Goal: Check status: Check status

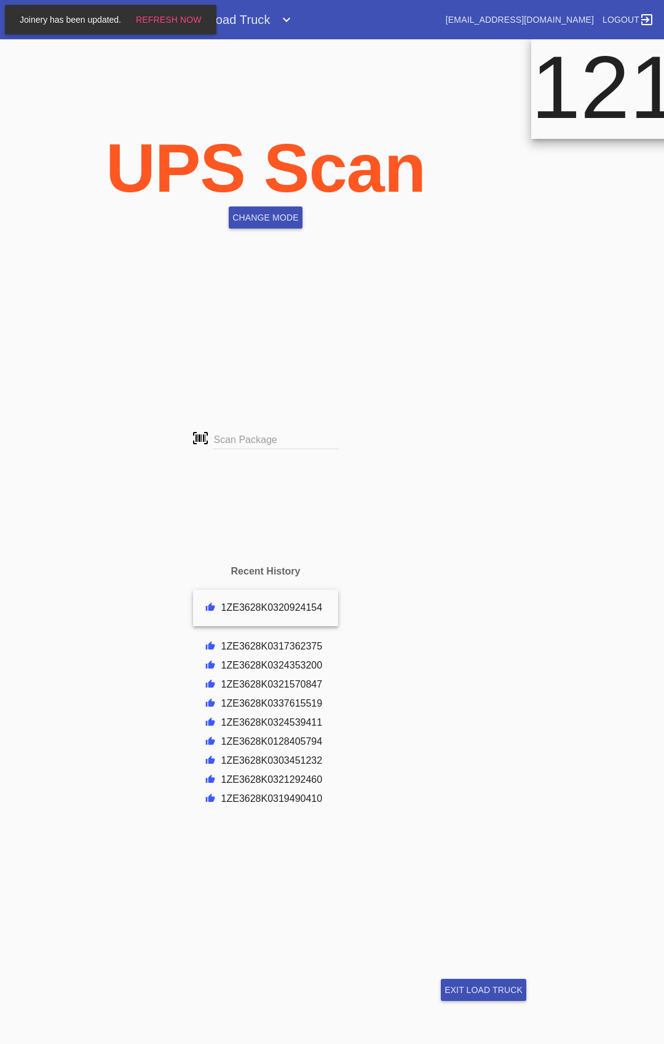
click at [127, 514] on div "This doesn't look like a Trackable Package Number... Trackable Package not found" at bounding box center [265, 440] width 531 height 226
click at [136, 530] on div "This doesn't look like a Trackable Package Number... Trackable Package not found" at bounding box center [265, 440] width 531 height 226
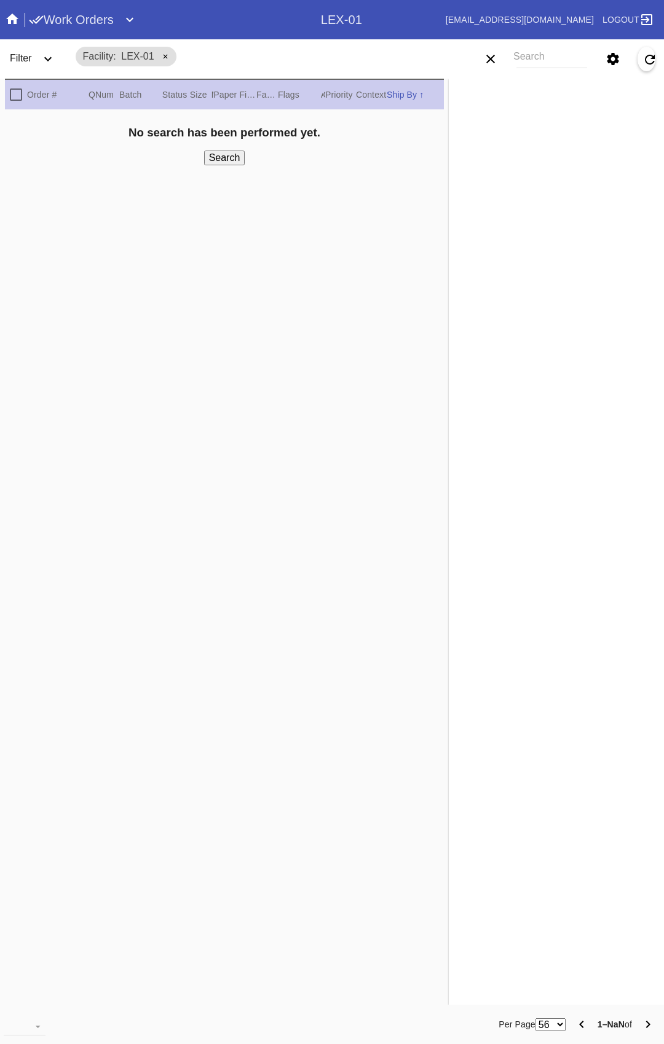
type input "1ZE3628K0328284233"
click at [141, 15] on button "Expand" at bounding box center [129, 19] width 25 height 25
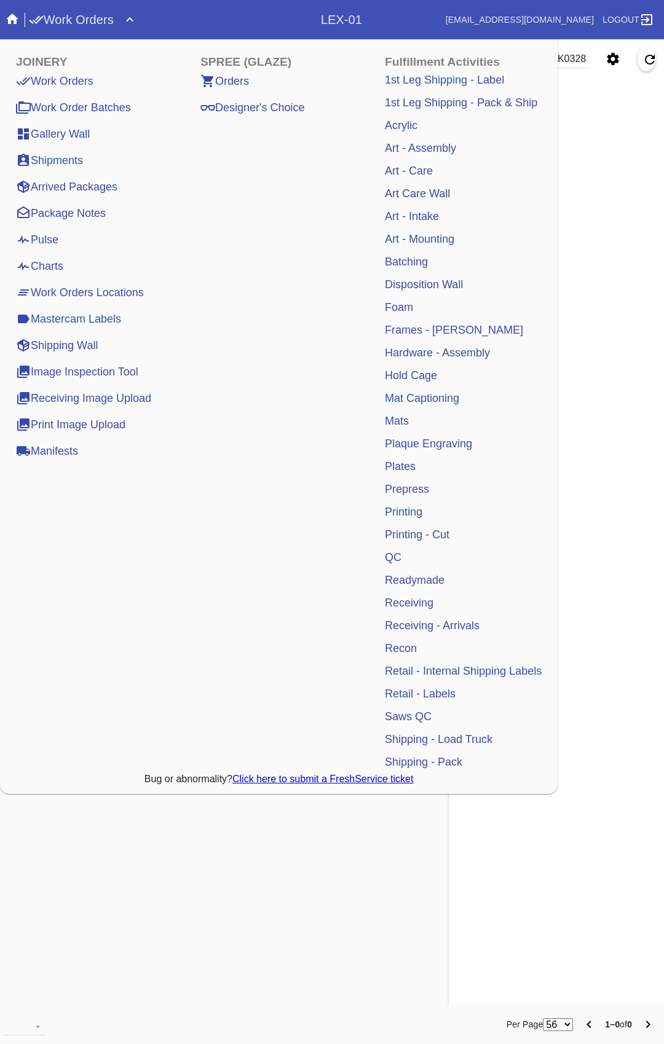
click at [439, 754] on link "Shipping - Pack" at bounding box center [423, 762] width 87 height 22
